Goal: Task Accomplishment & Management: Manage account settings

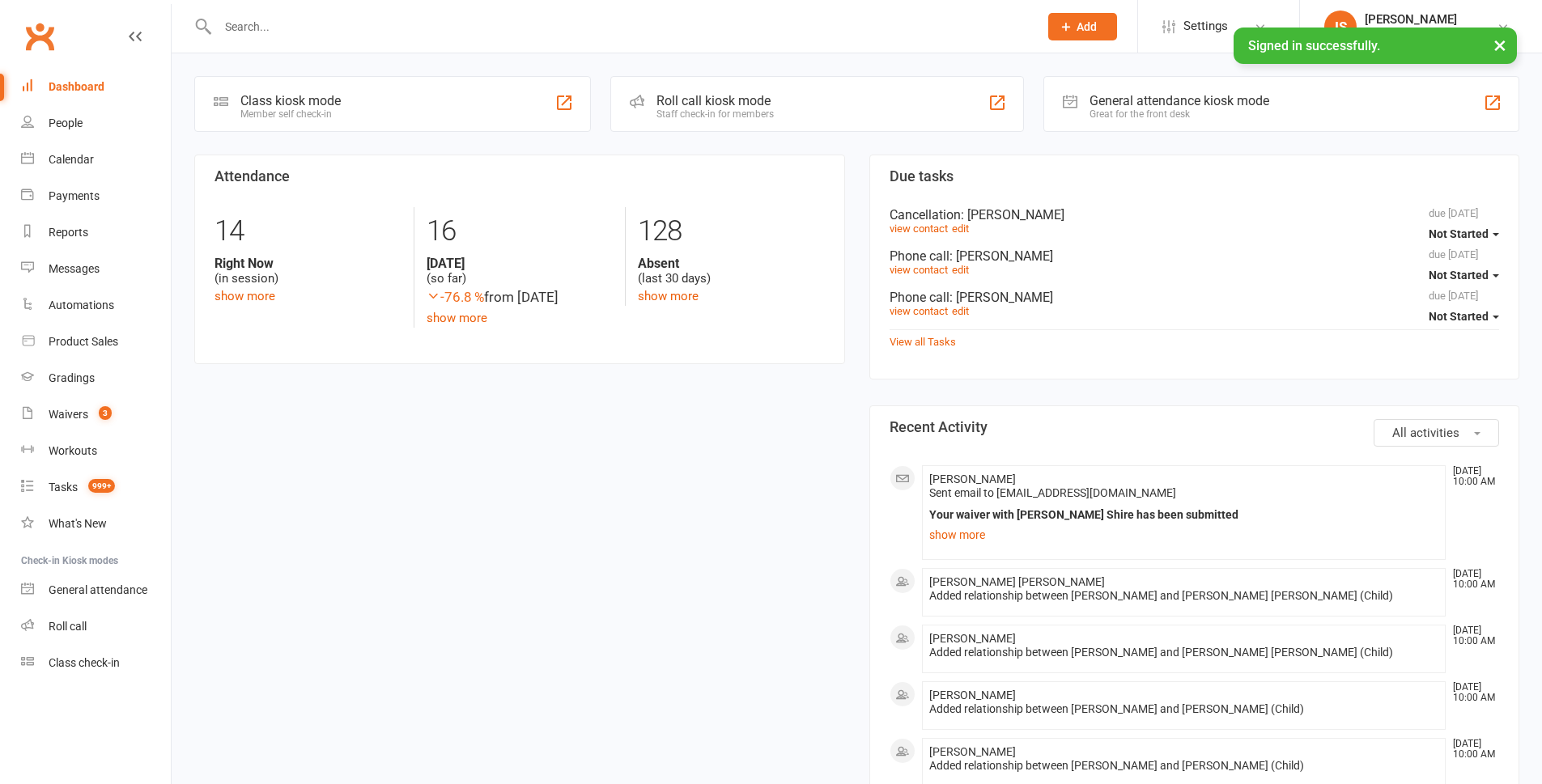
click at [246, 30] on input "text" at bounding box center [620, 26] width 814 height 23
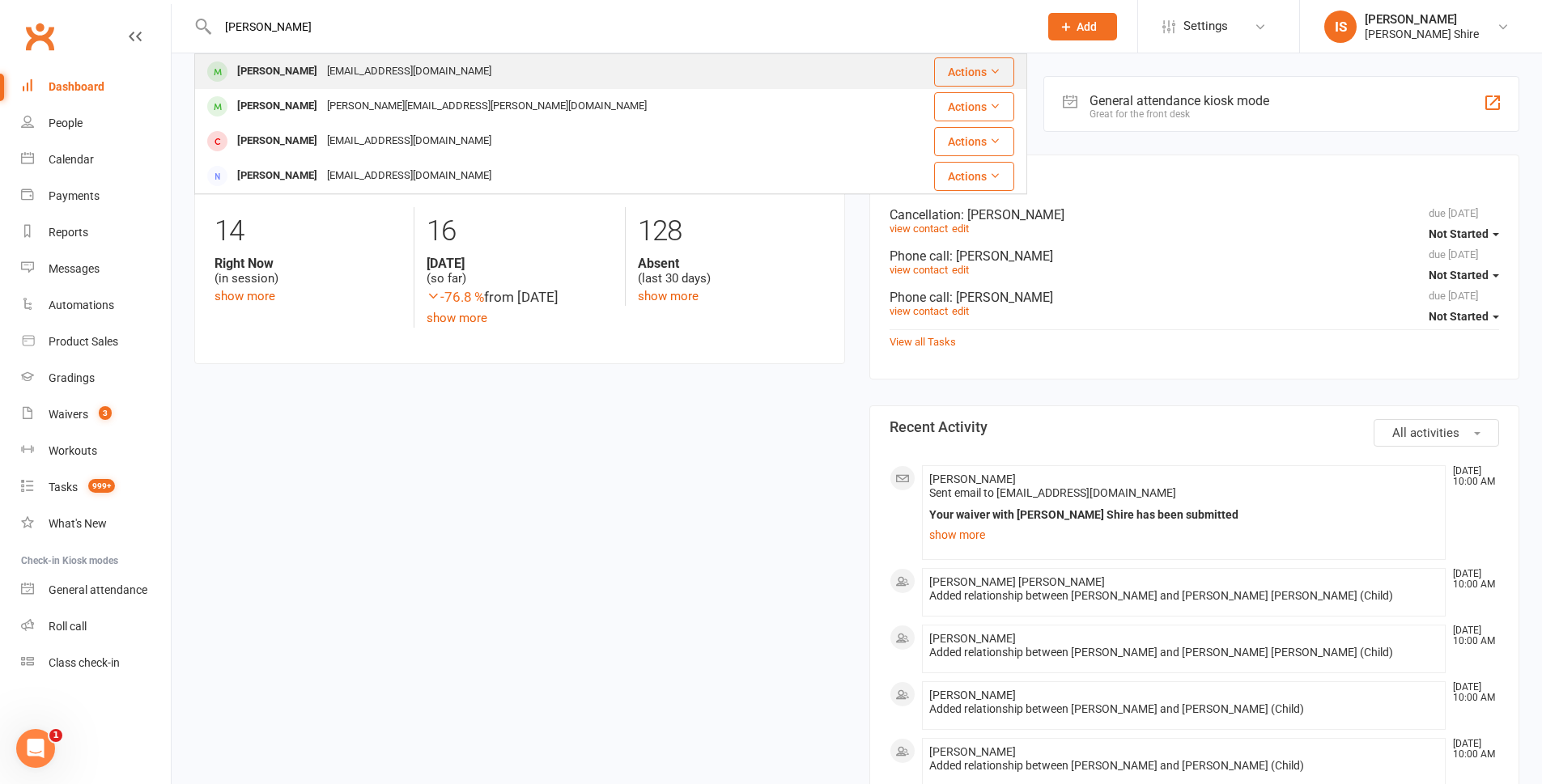
type input "[PERSON_NAME]"
click at [295, 76] on div "[PERSON_NAME]" at bounding box center [277, 72] width 89 height 24
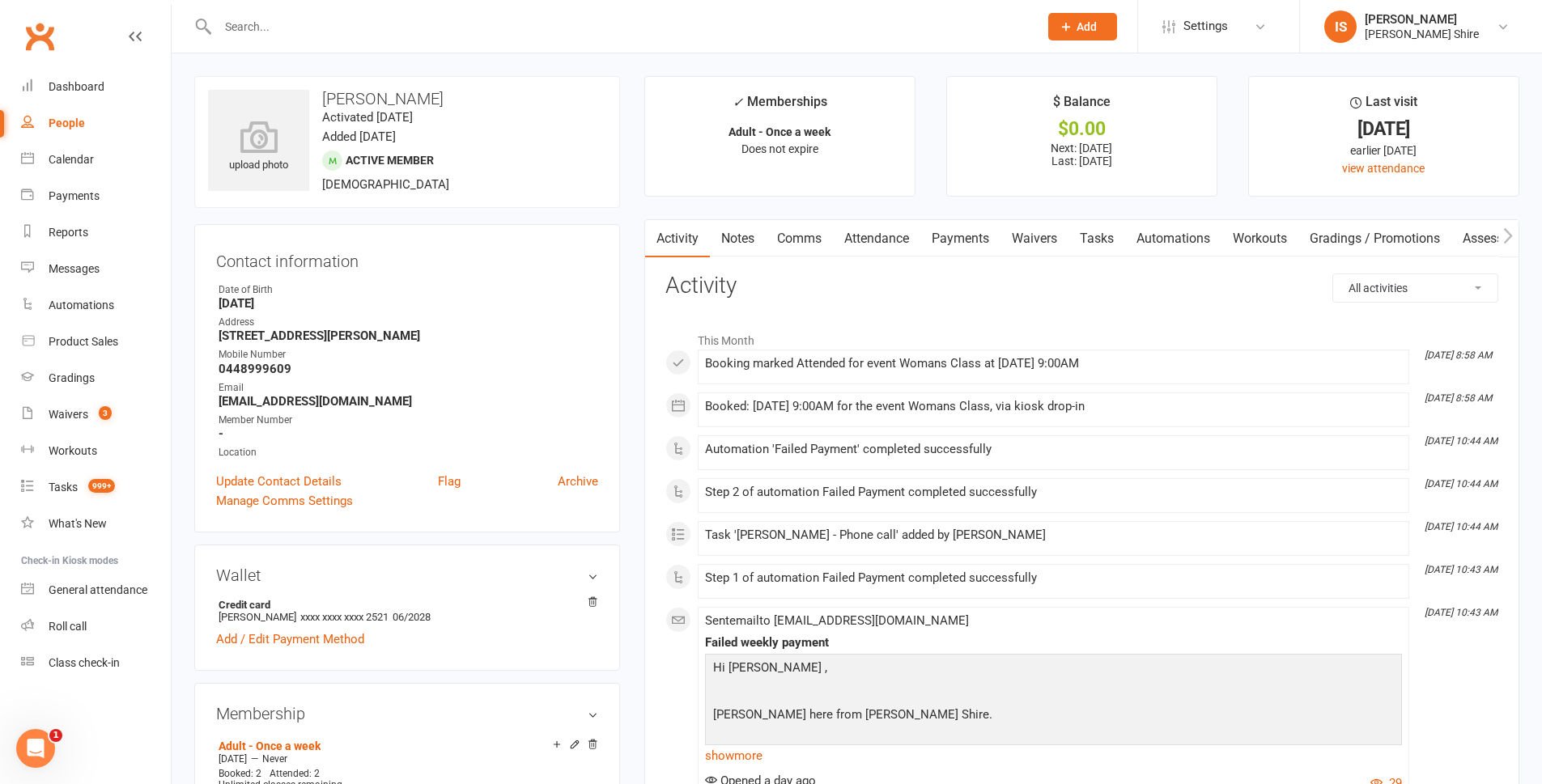
click at [973, 243] on link "Payments" at bounding box center [960, 239] width 80 height 37
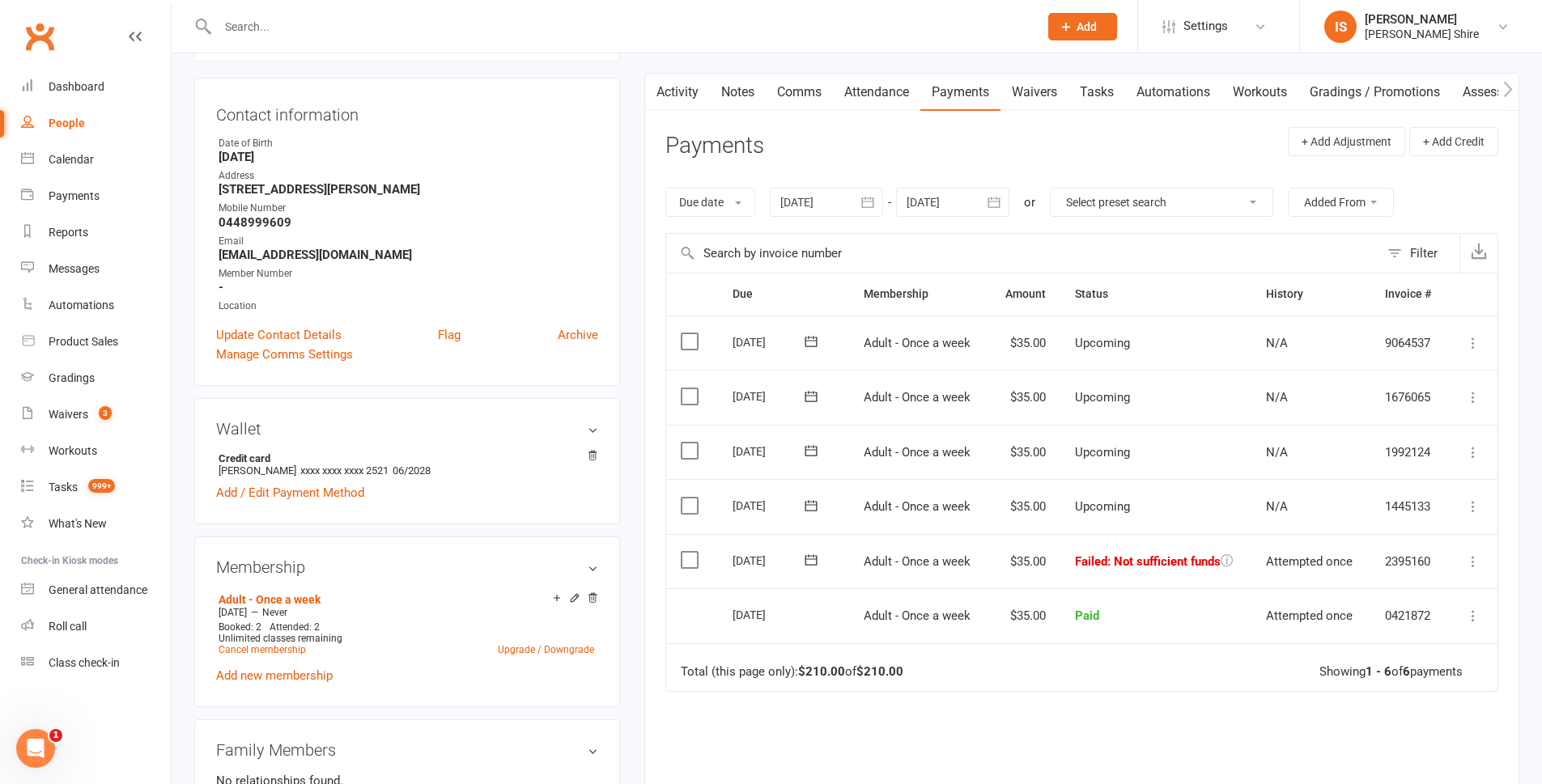
scroll to position [162, 0]
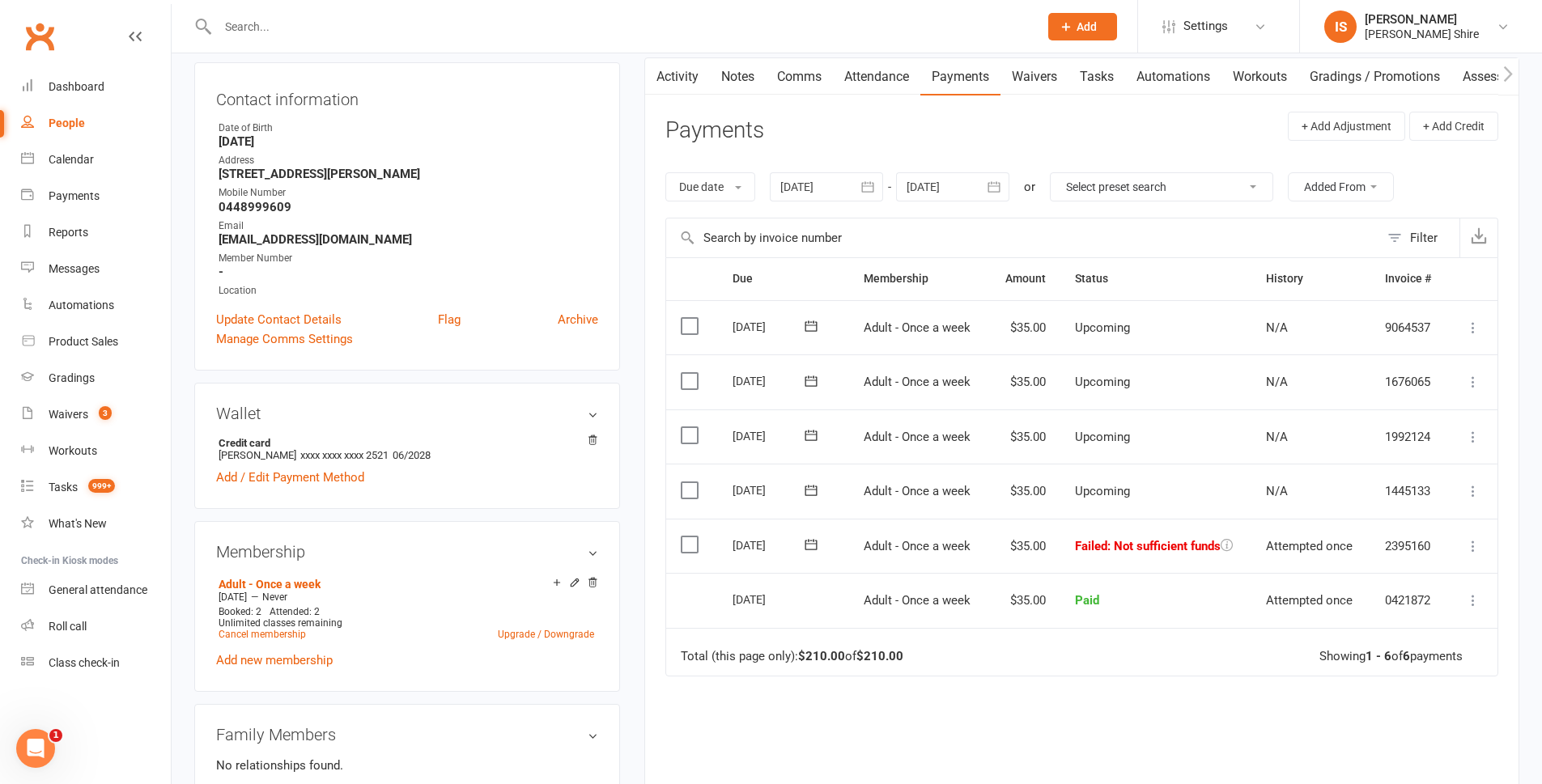
click at [682, 547] on label at bounding box center [692, 544] width 22 height 16
click at [682, 537] on input "checkbox" at bounding box center [686, 537] width 10 height 0
click at [1428, 732] on button "Change status" at bounding box center [1456, 747] width 128 height 34
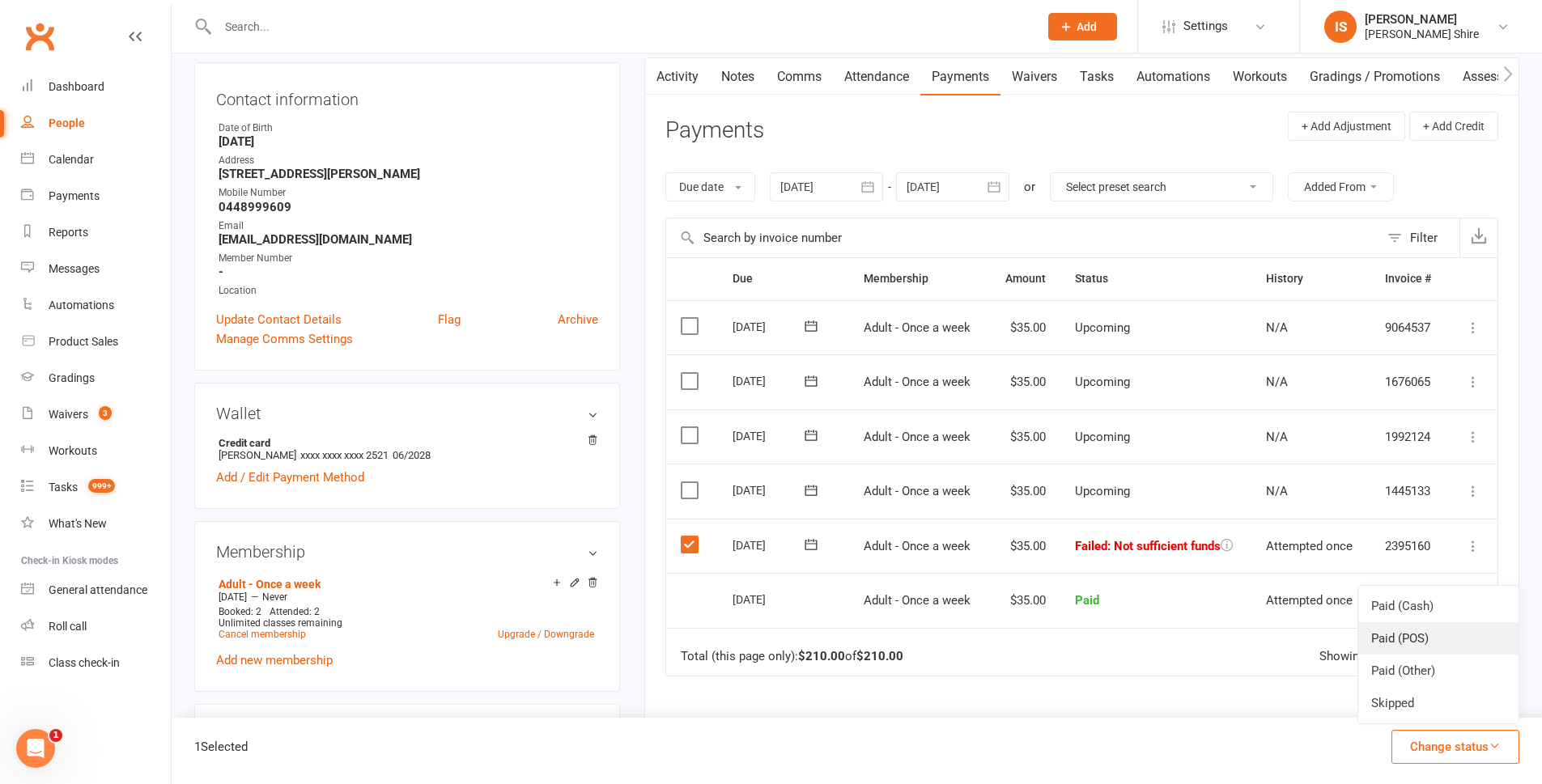
click at [1415, 628] on link "Paid (POS)" at bounding box center [1438, 639] width 160 height 32
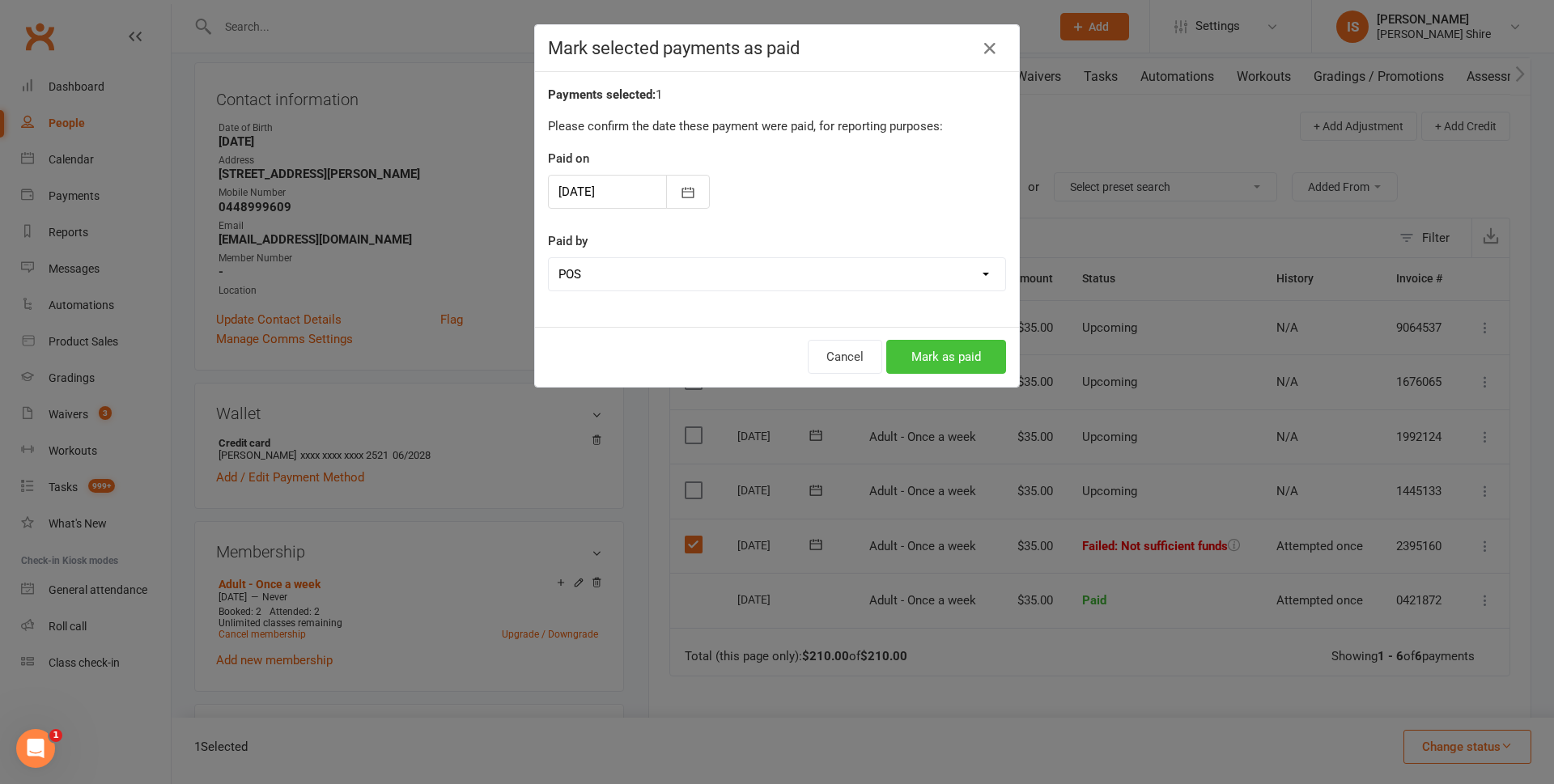
click at [983, 347] on button "Mark as paid" at bounding box center [946, 357] width 120 height 34
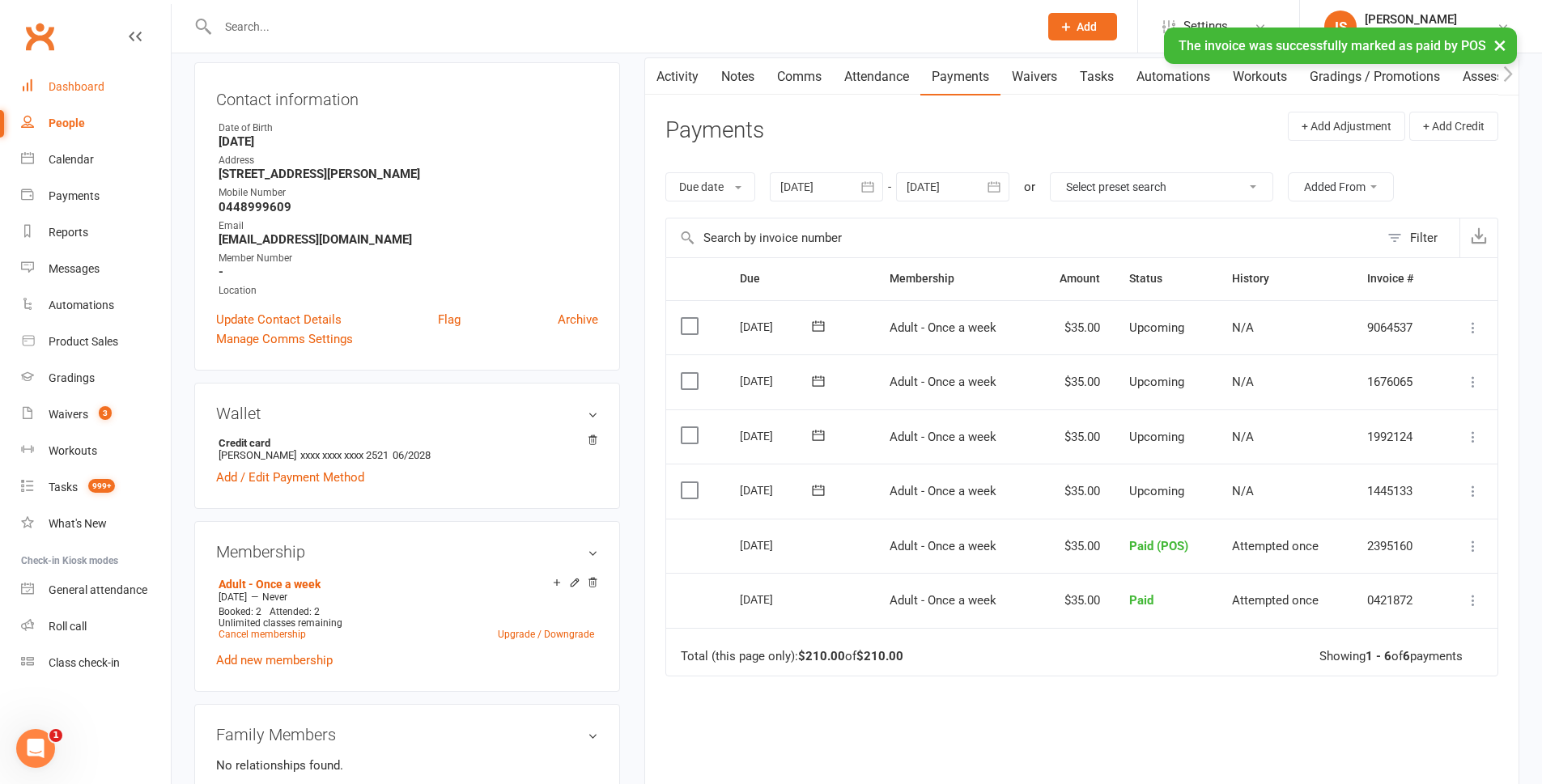
click at [85, 96] on link "Dashboard" at bounding box center [95, 87] width 149 height 36
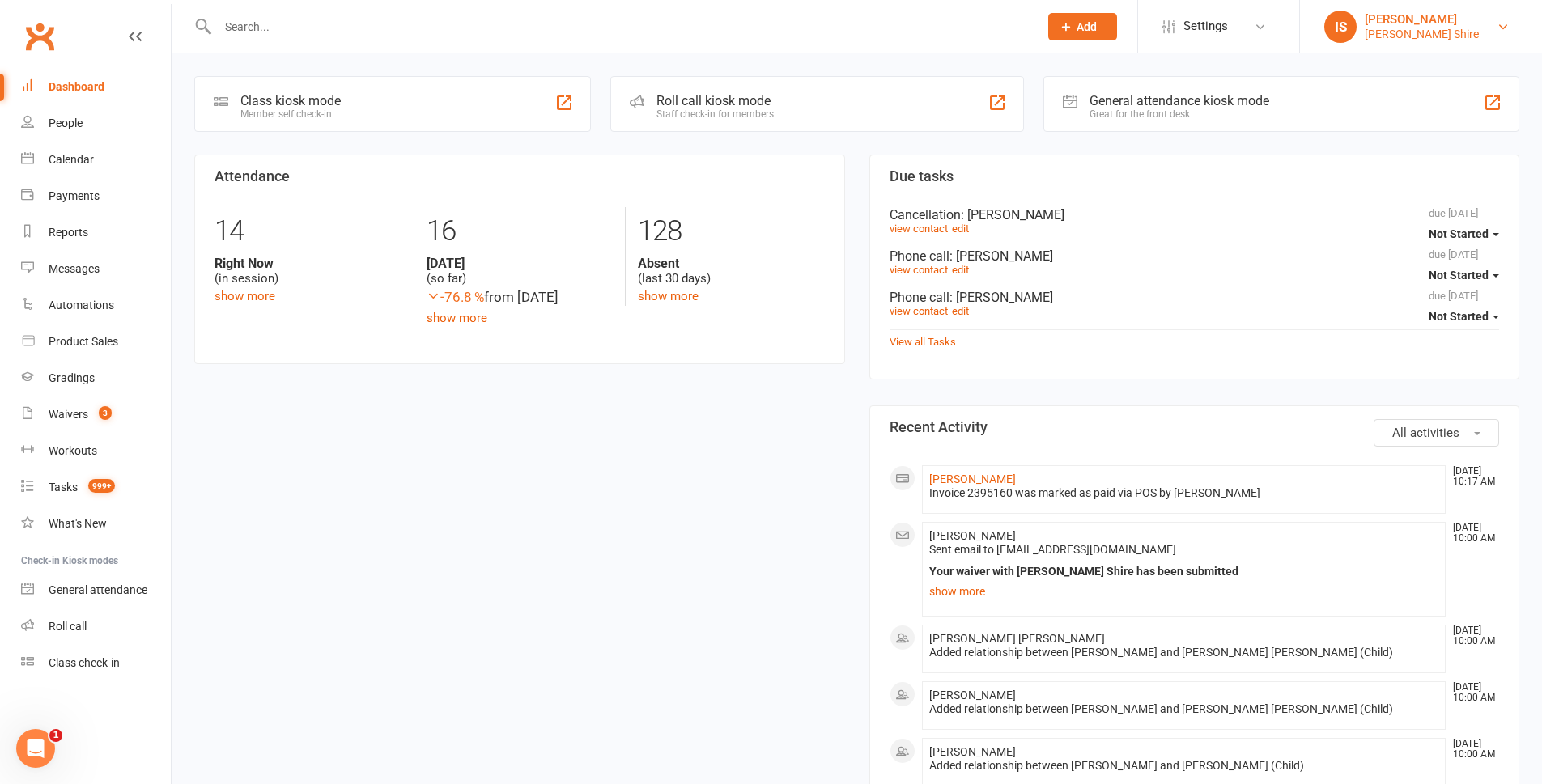
click at [1478, 36] on div "[PERSON_NAME] Shire" at bounding box center [1421, 34] width 114 height 14
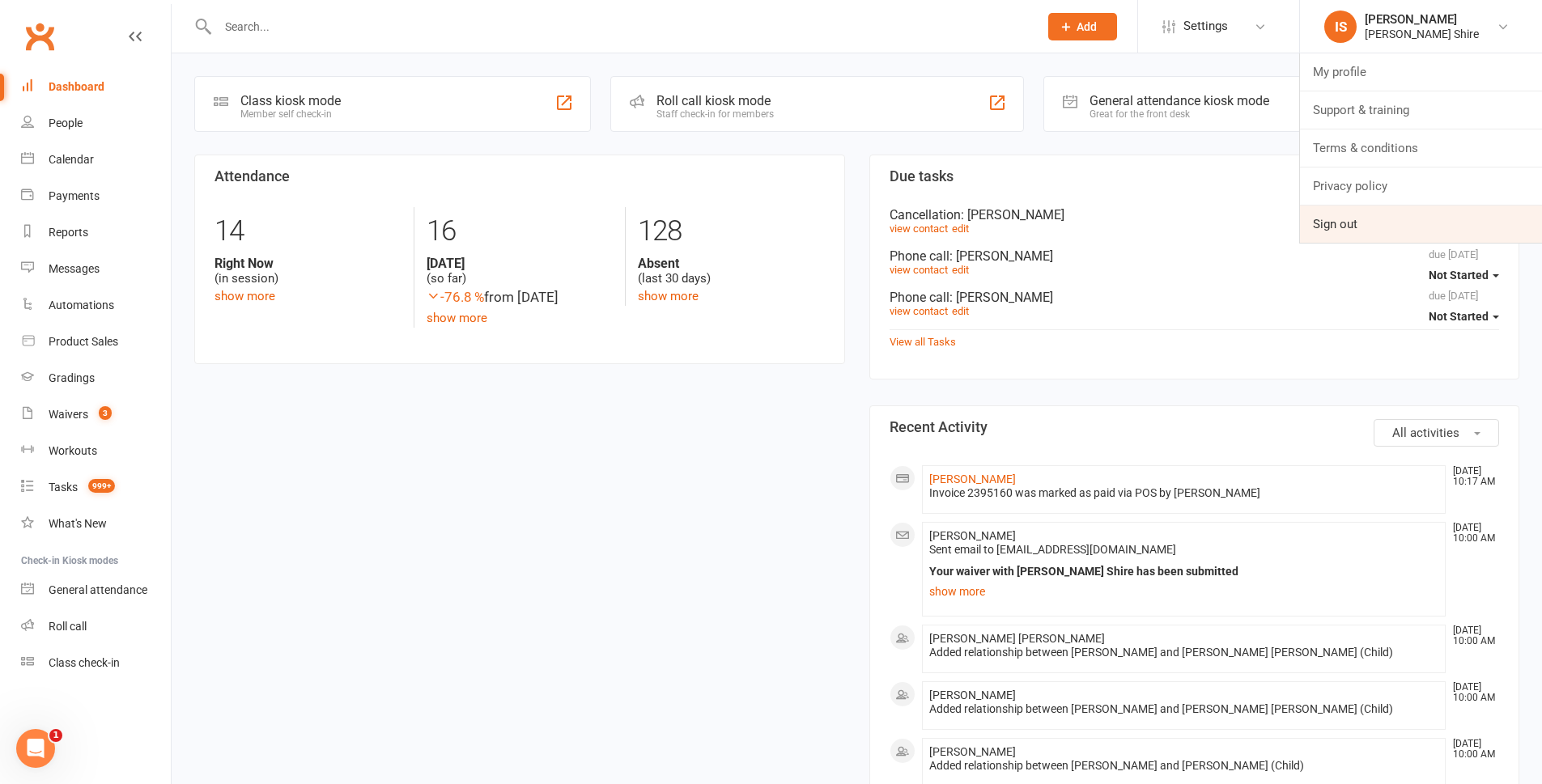
click at [1382, 232] on link "Sign out" at bounding box center [1420, 224] width 242 height 37
